Goal: Transaction & Acquisition: Purchase product/service

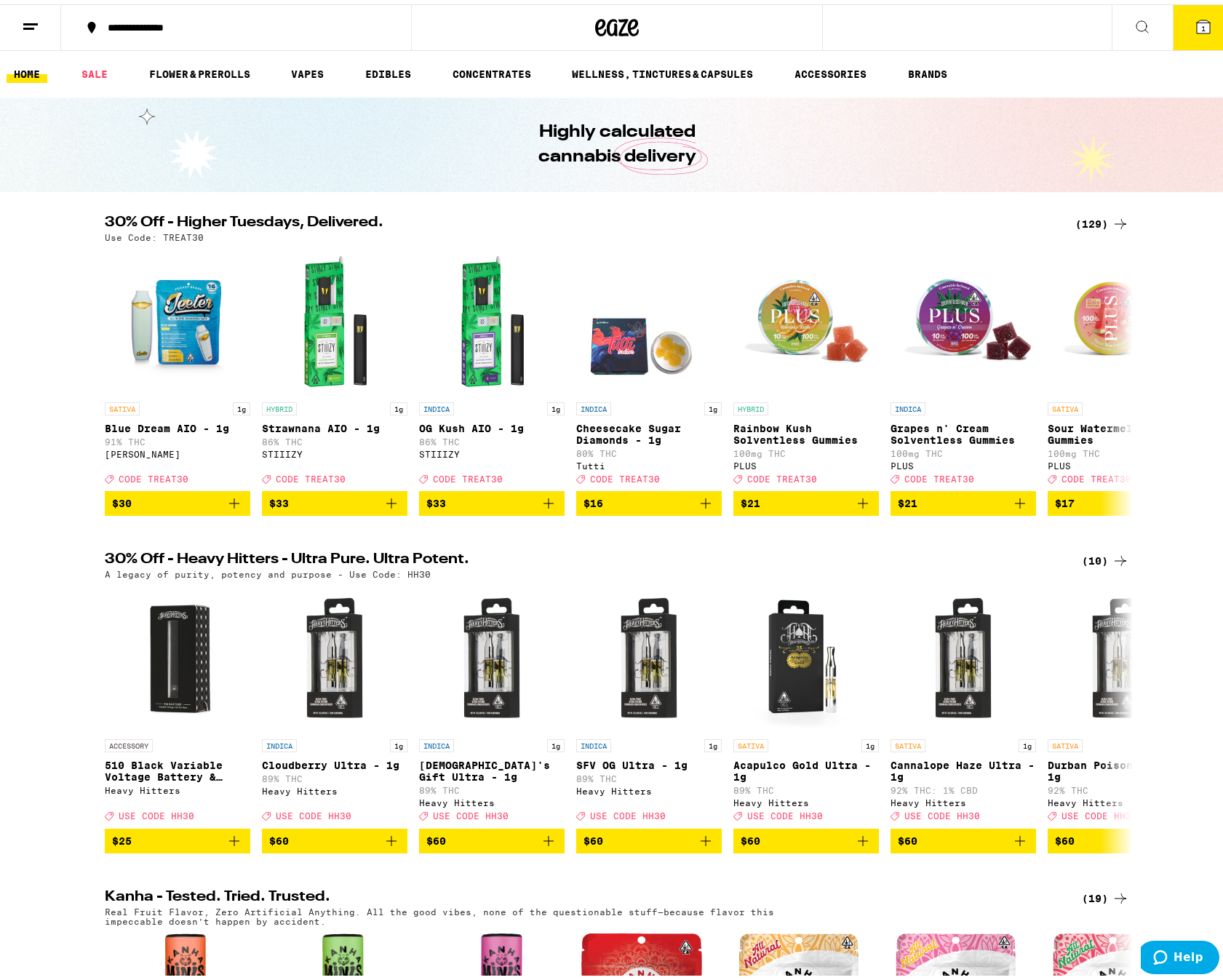
click at [1091, 216] on div "(129)" at bounding box center [1102, 220] width 53 height 17
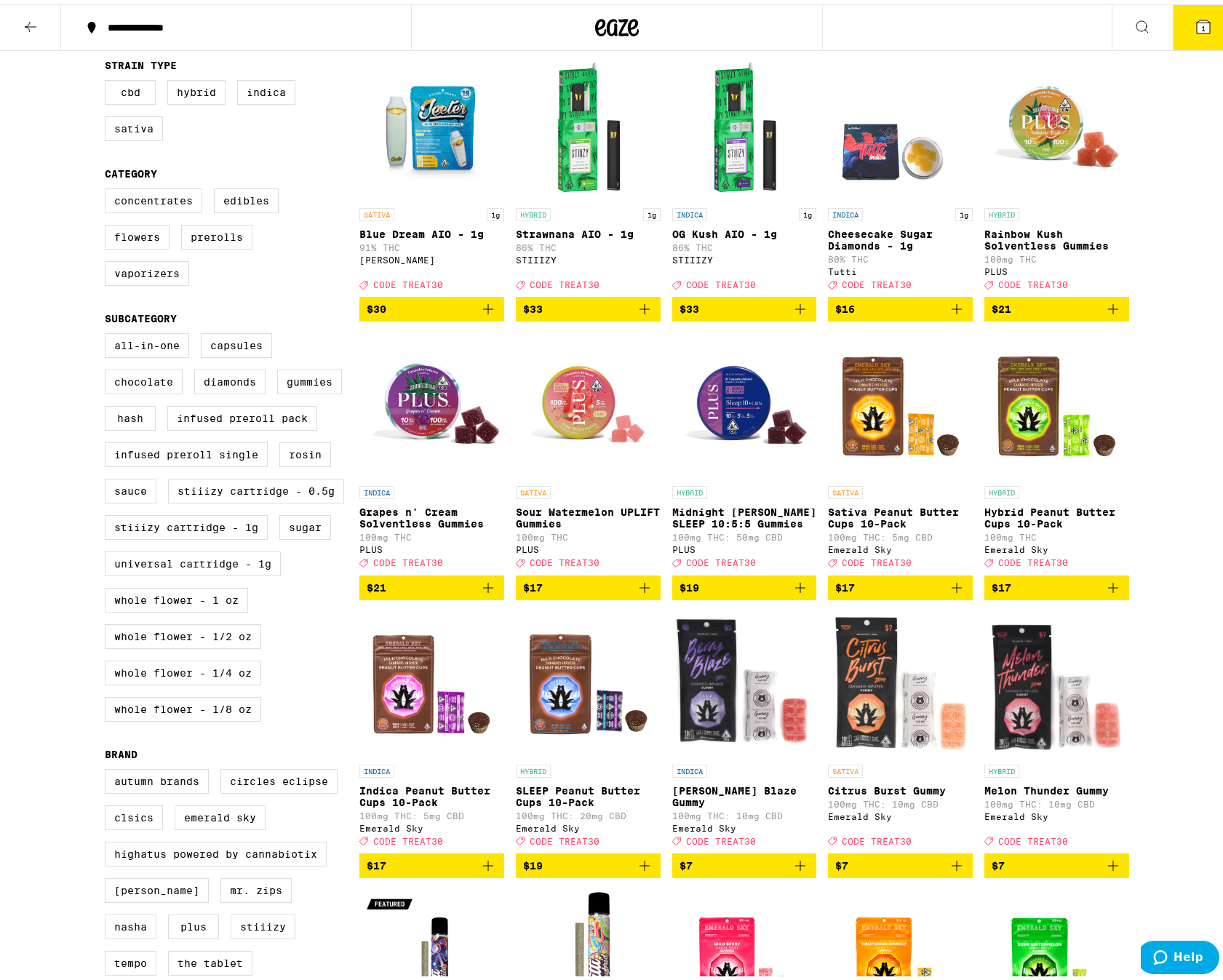
scroll to position [146, 0]
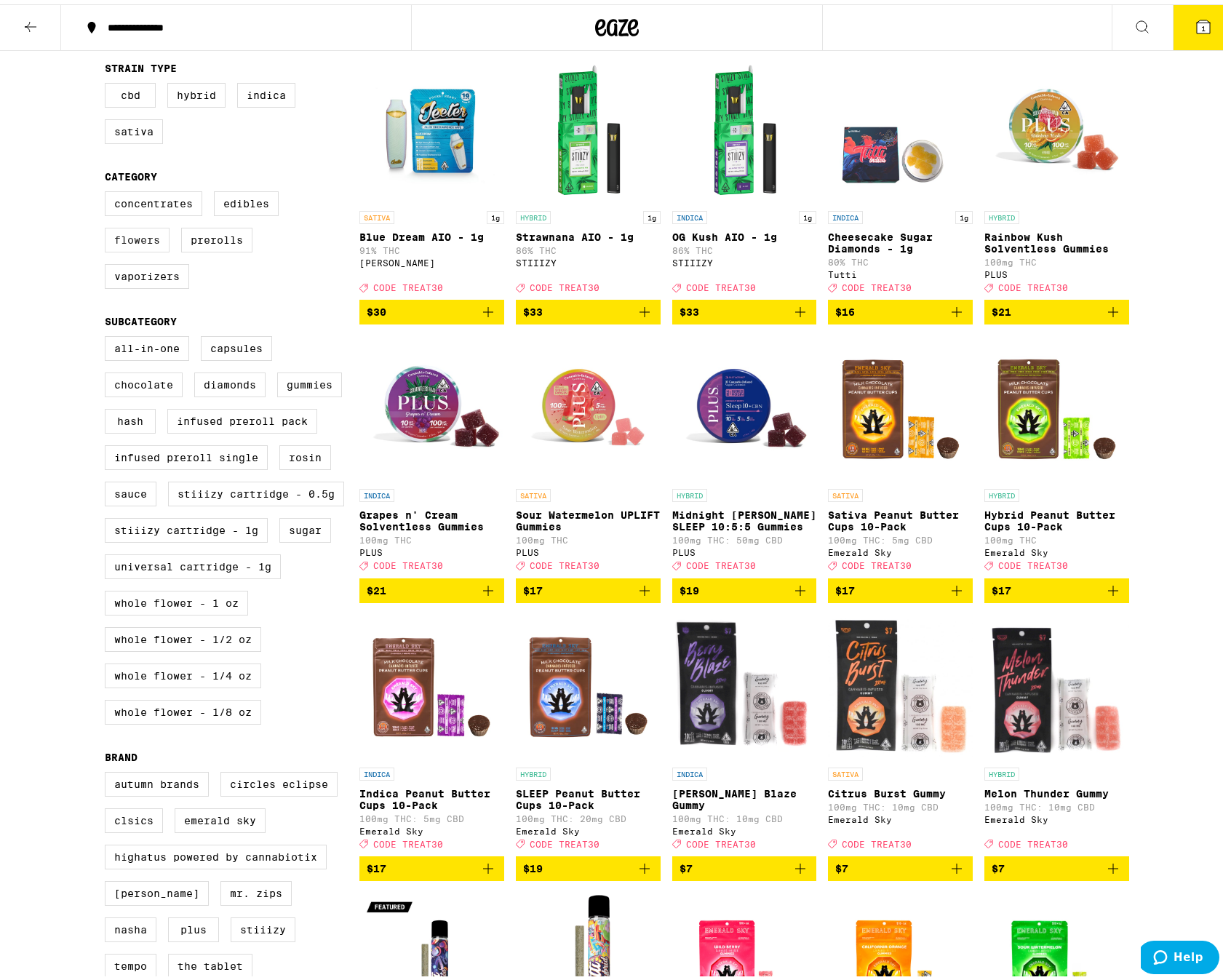
click at [127, 233] on label "Flowers" at bounding box center [137, 236] width 65 height 25
click at [109, 190] on input "Flowers" at bounding box center [108, 189] width 1 height 1
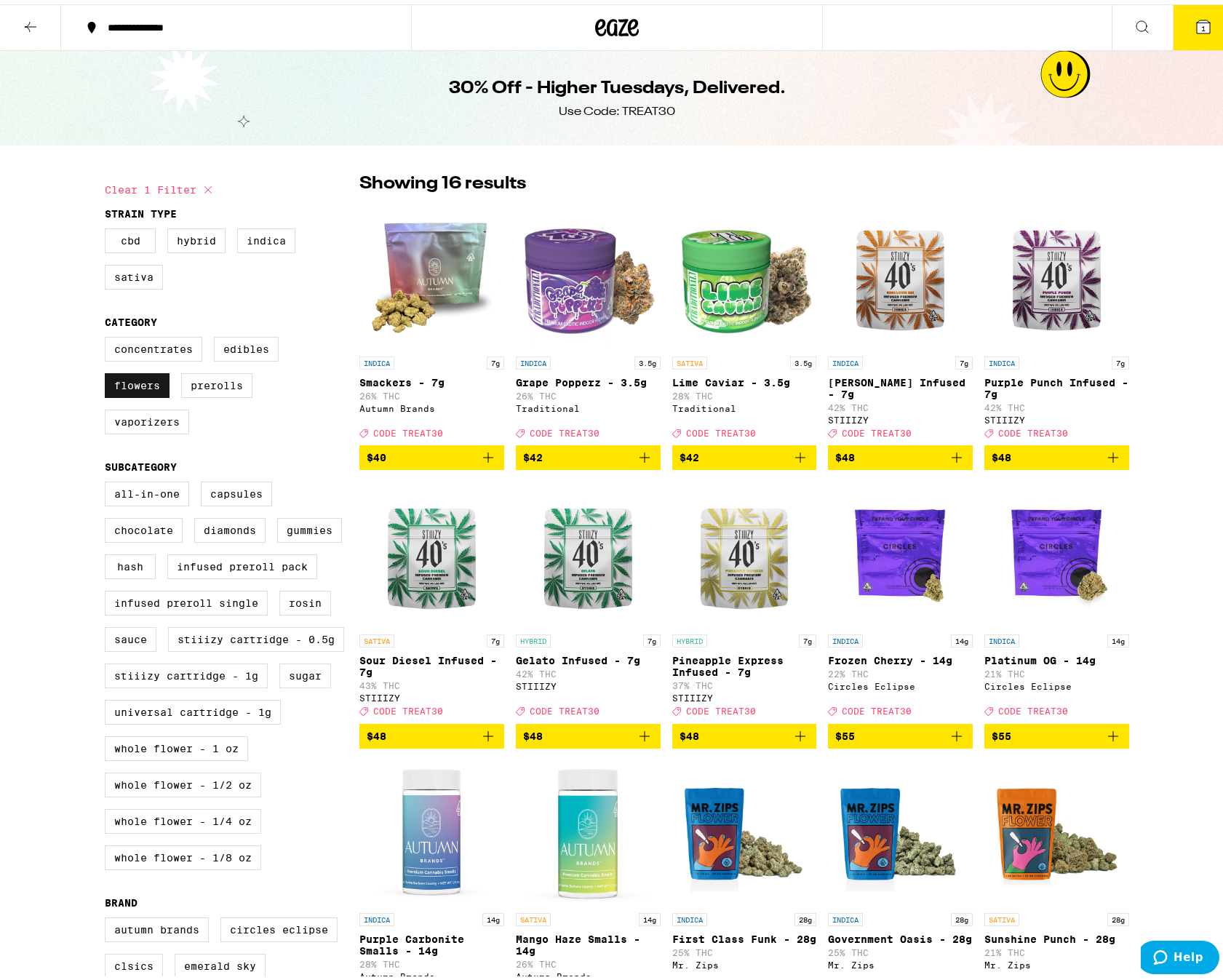
click at [140, 384] on label "Flowers" at bounding box center [137, 381] width 65 height 25
click at [109, 335] on input "Flowers" at bounding box center [108, 335] width 1 height 1
checkbox input "false"
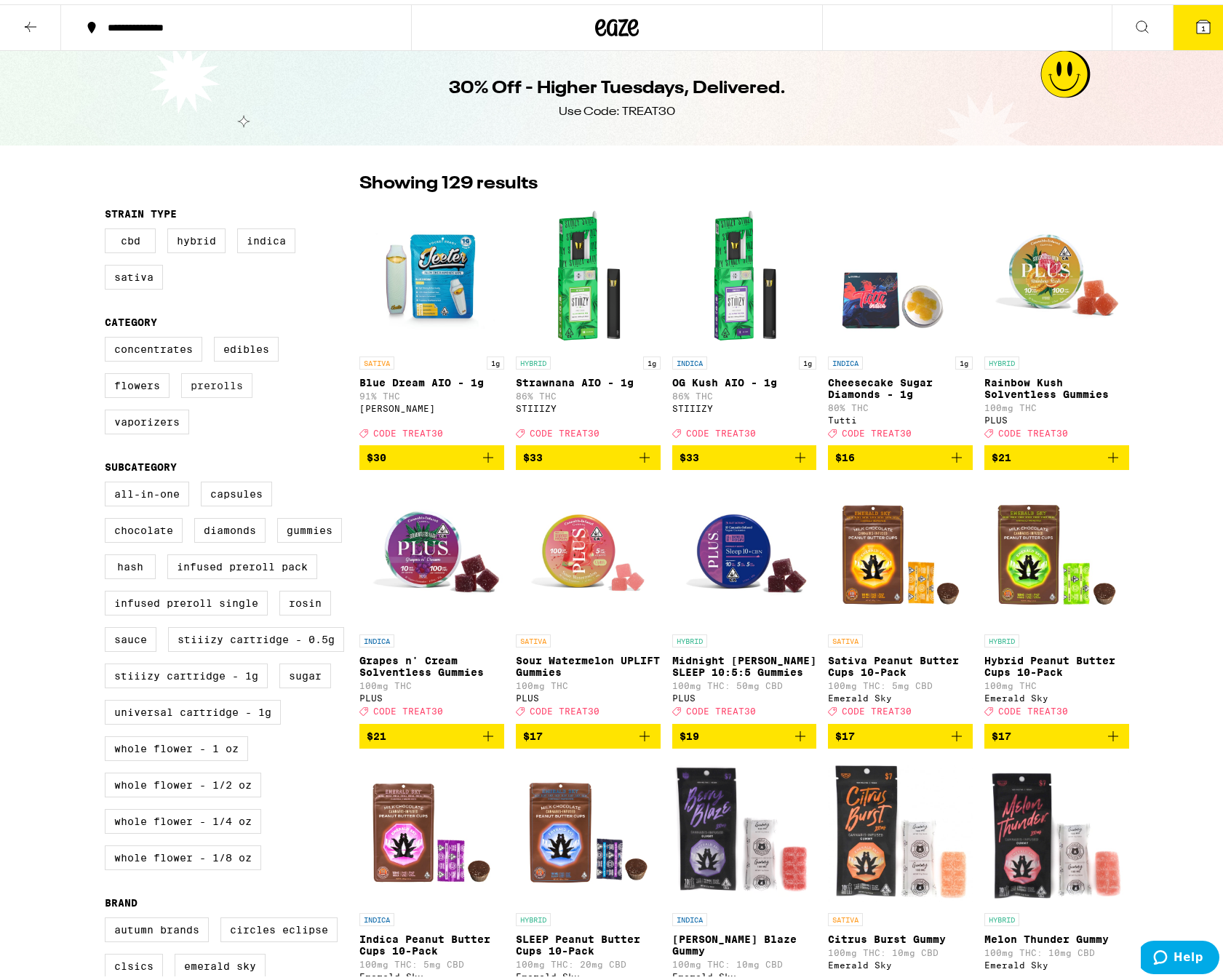
click at [220, 392] on label "Prerolls" at bounding box center [216, 381] width 72 height 25
click at [109, 335] on input "Prerolls" at bounding box center [108, 335] width 1 height 1
checkbox input "true"
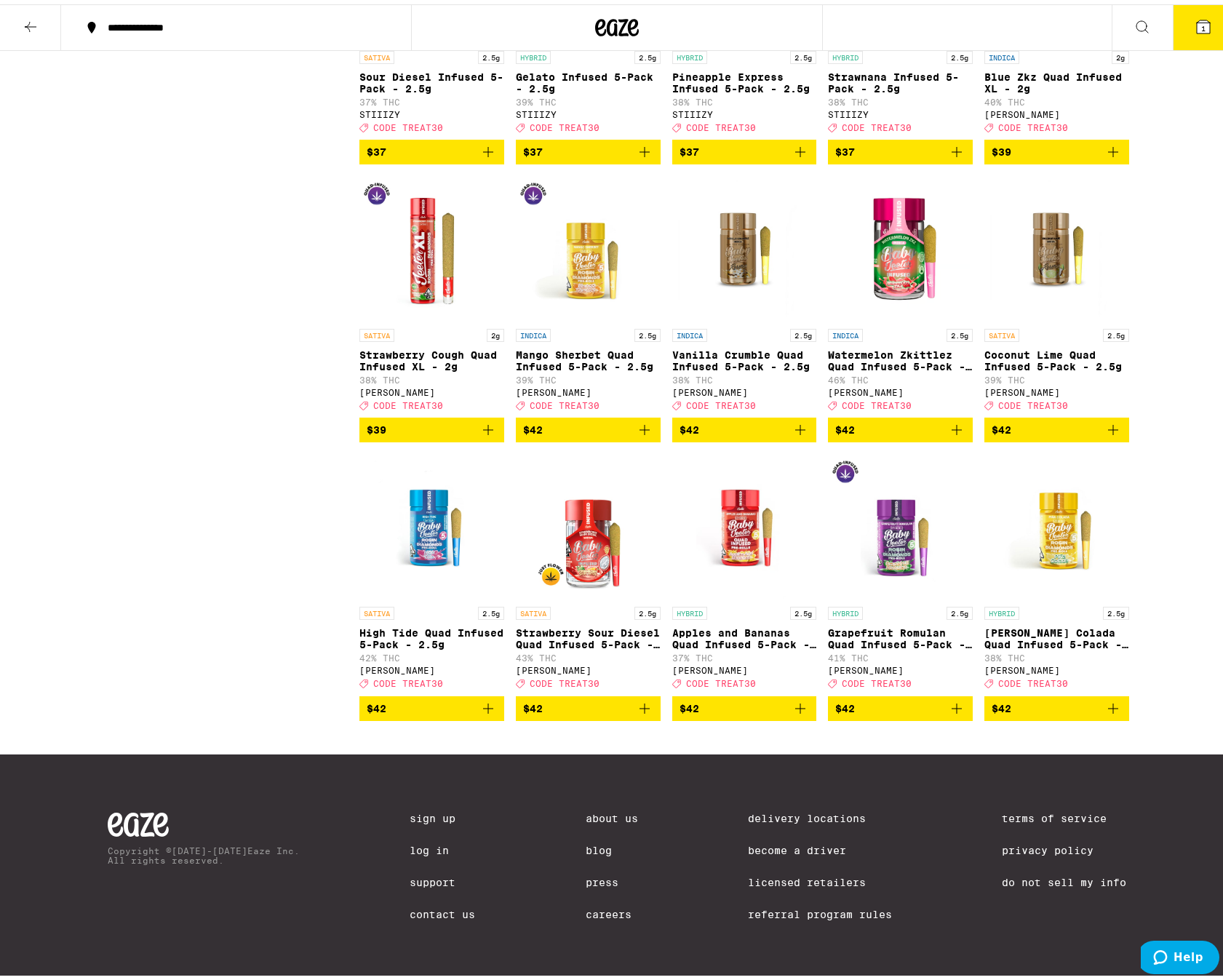
scroll to position [1204, 0]
